Goal: Find specific page/section: Find specific page/section

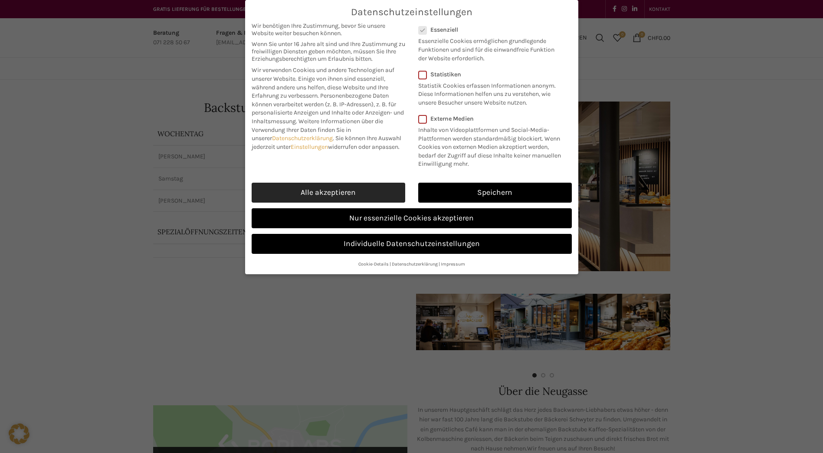
click at [365, 195] on link "Alle akzeptieren" at bounding box center [329, 193] width 154 height 20
checkbox input "true"
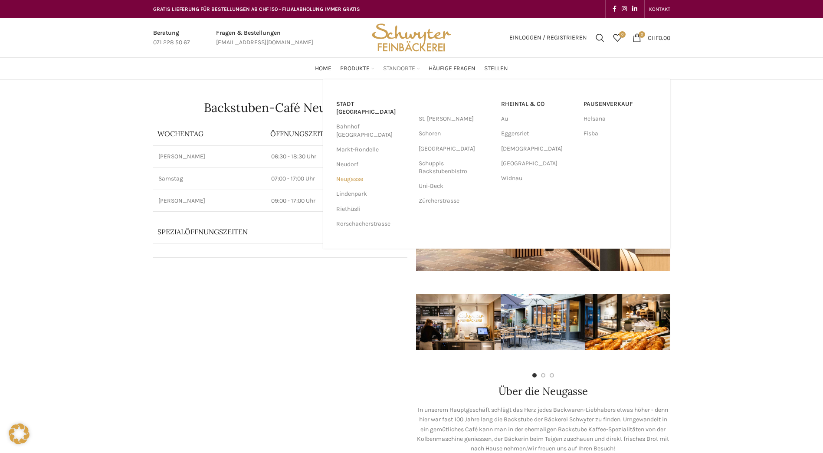
click at [344, 172] on link "Neugasse" at bounding box center [373, 179] width 74 height 15
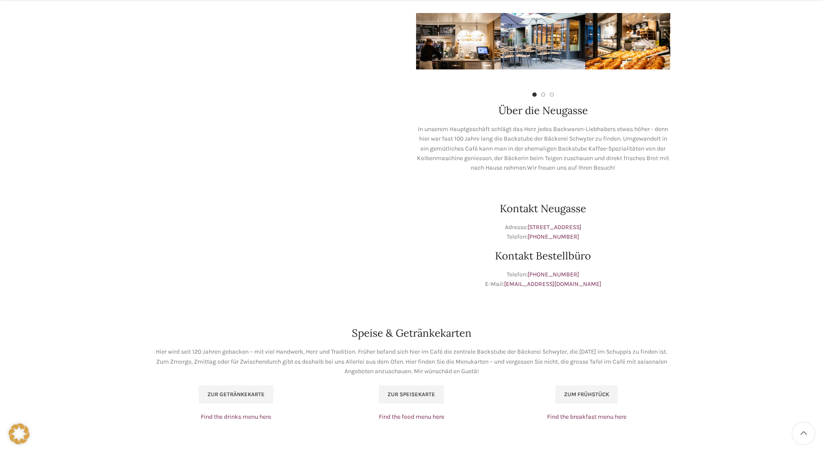
scroll to position [304, 0]
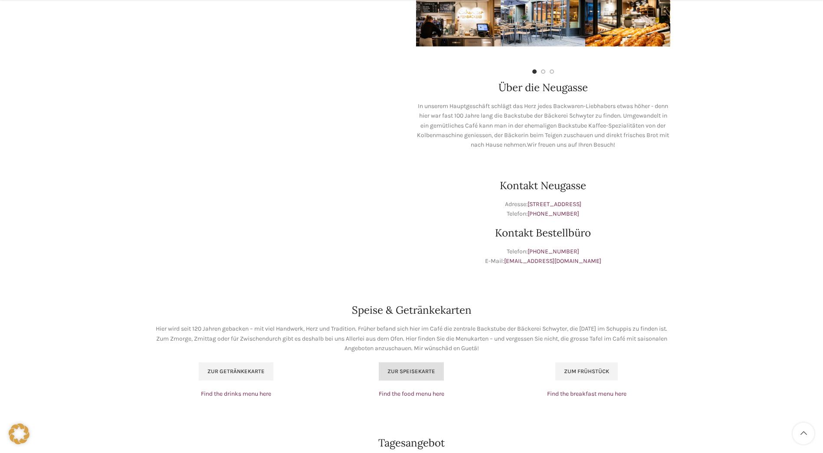
click at [416, 371] on span "Zur Speisekarte" at bounding box center [411, 371] width 48 height 7
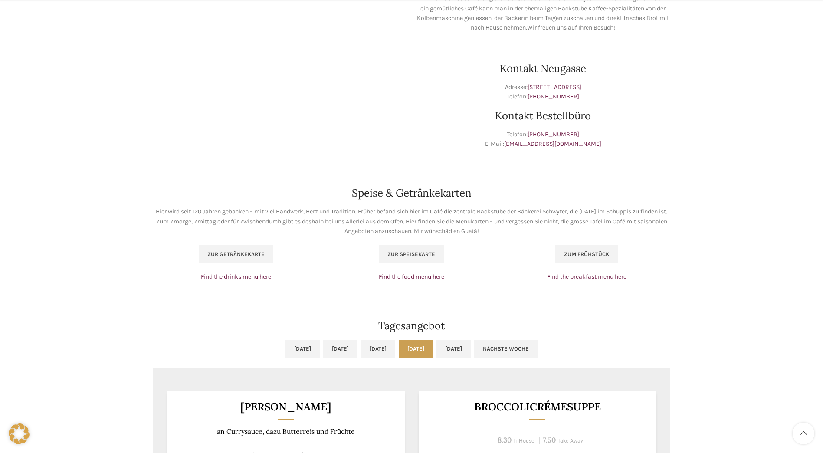
scroll to position [434, 0]
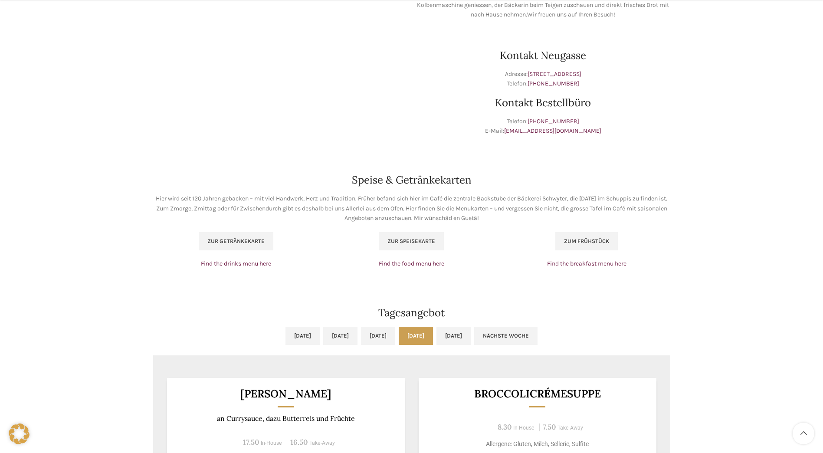
click at [429, 335] on link "Do, [DATE]" at bounding box center [416, 336] width 34 height 18
click at [433, 334] on link "Do, [DATE]" at bounding box center [416, 336] width 34 height 18
click at [429, 333] on link "Do, [DATE]" at bounding box center [416, 336] width 34 height 18
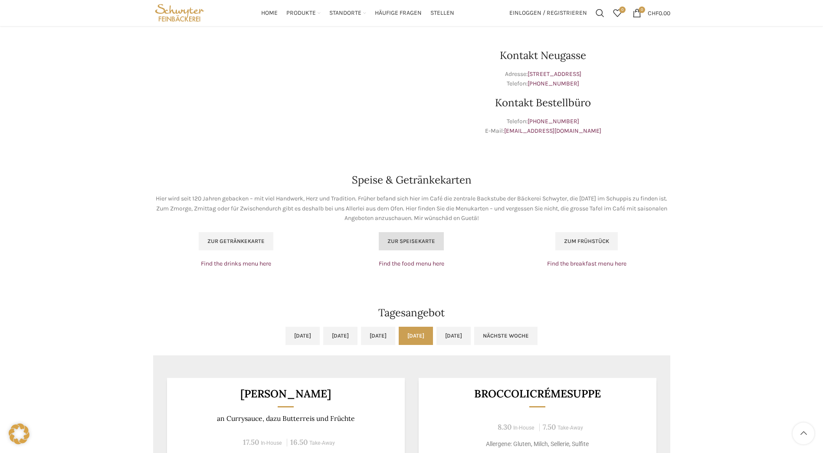
click at [419, 241] on span "Zur Speisekarte" at bounding box center [411, 241] width 48 height 7
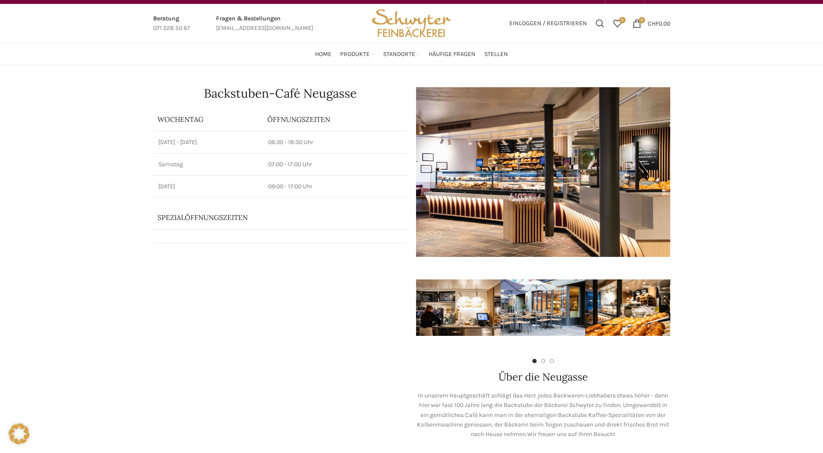
scroll to position [0, 0]
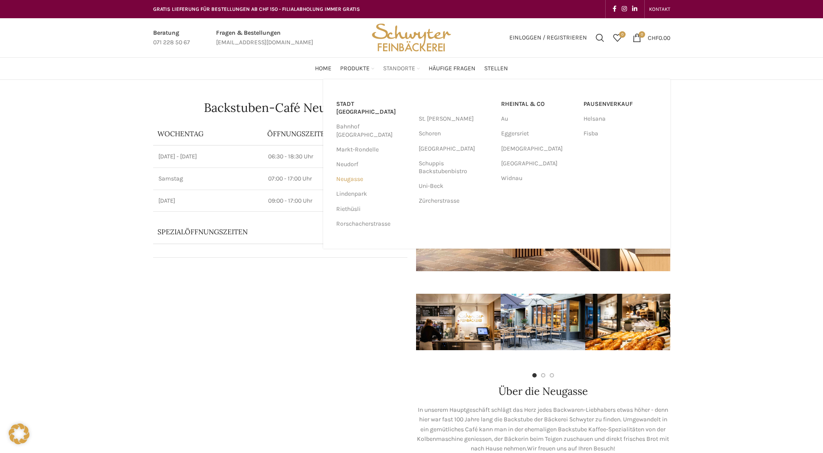
click at [347, 172] on link "Neugasse" at bounding box center [373, 179] width 74 height 15
